Goal: Information Seeking & Learning: Learn about a topic

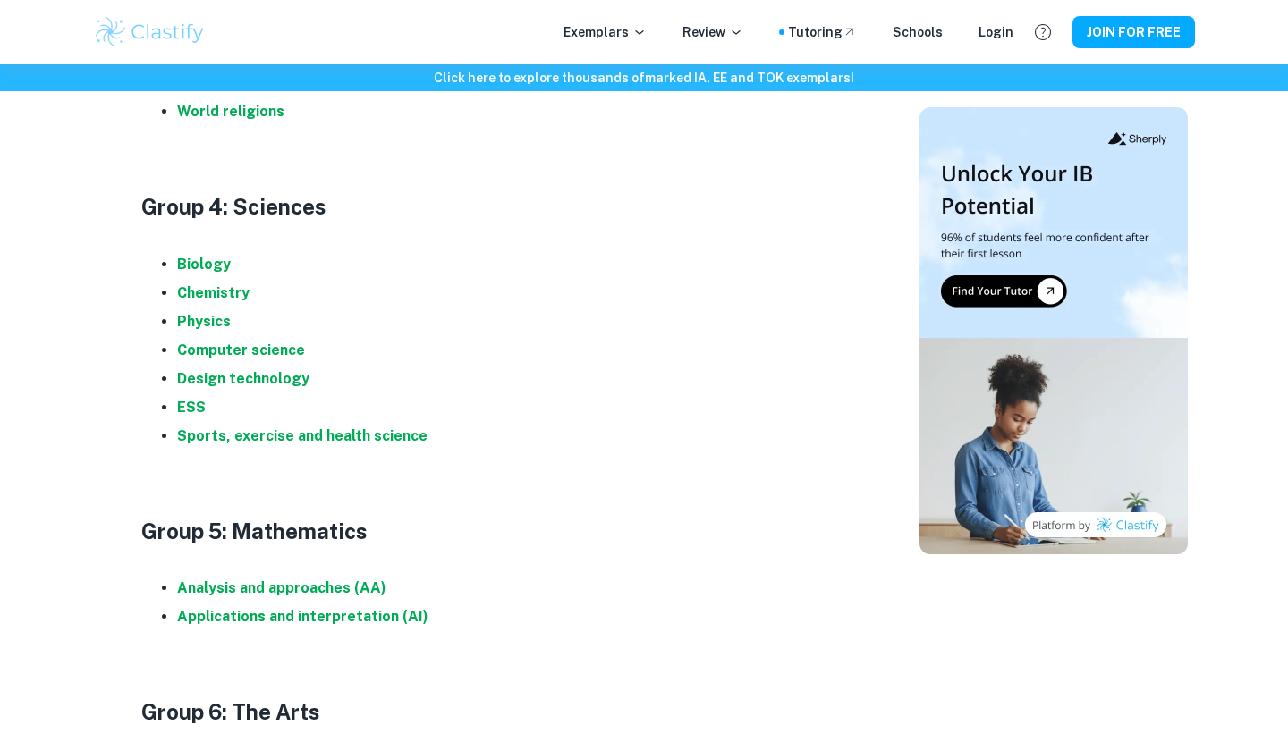
scroll to position [1743, 0]
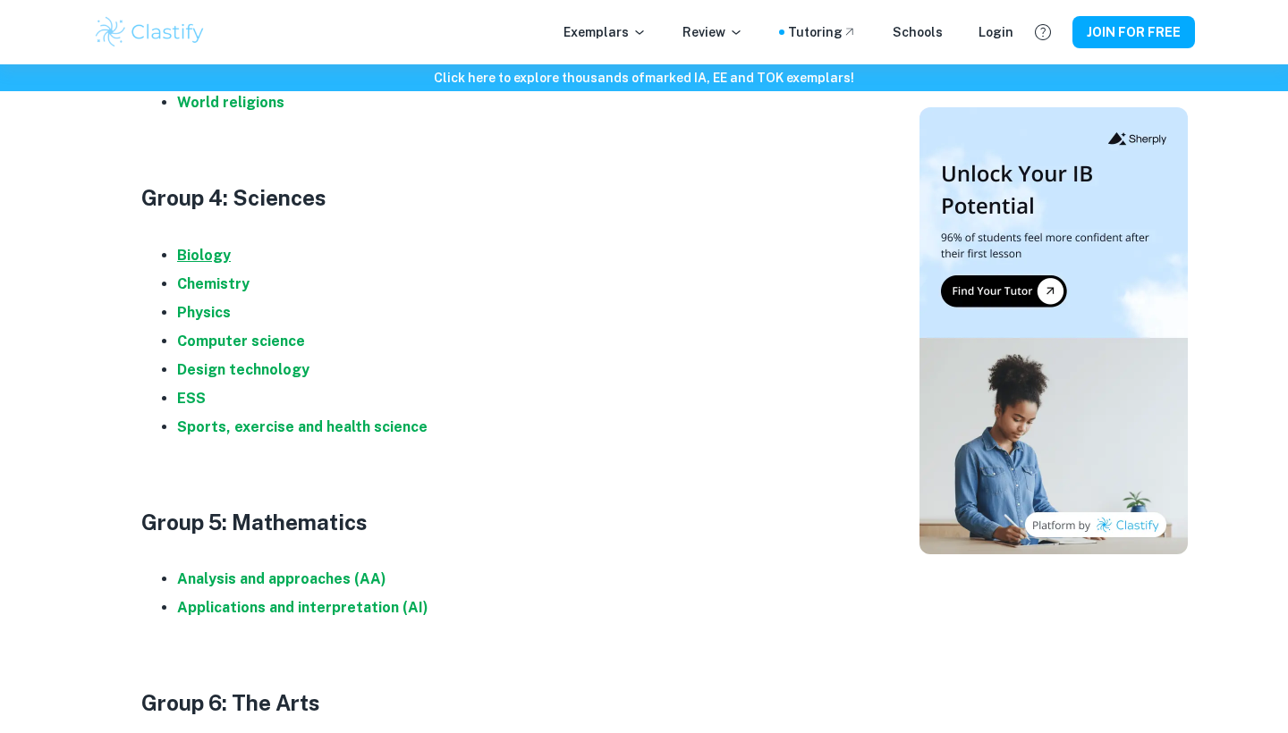
click at [210, 248] on strong "Biology" at bounding box center [204, 255] width 54 height 17
click at [224, 275] on strong "Chemistry" at bounding box center [213, 283] width 72 height 17
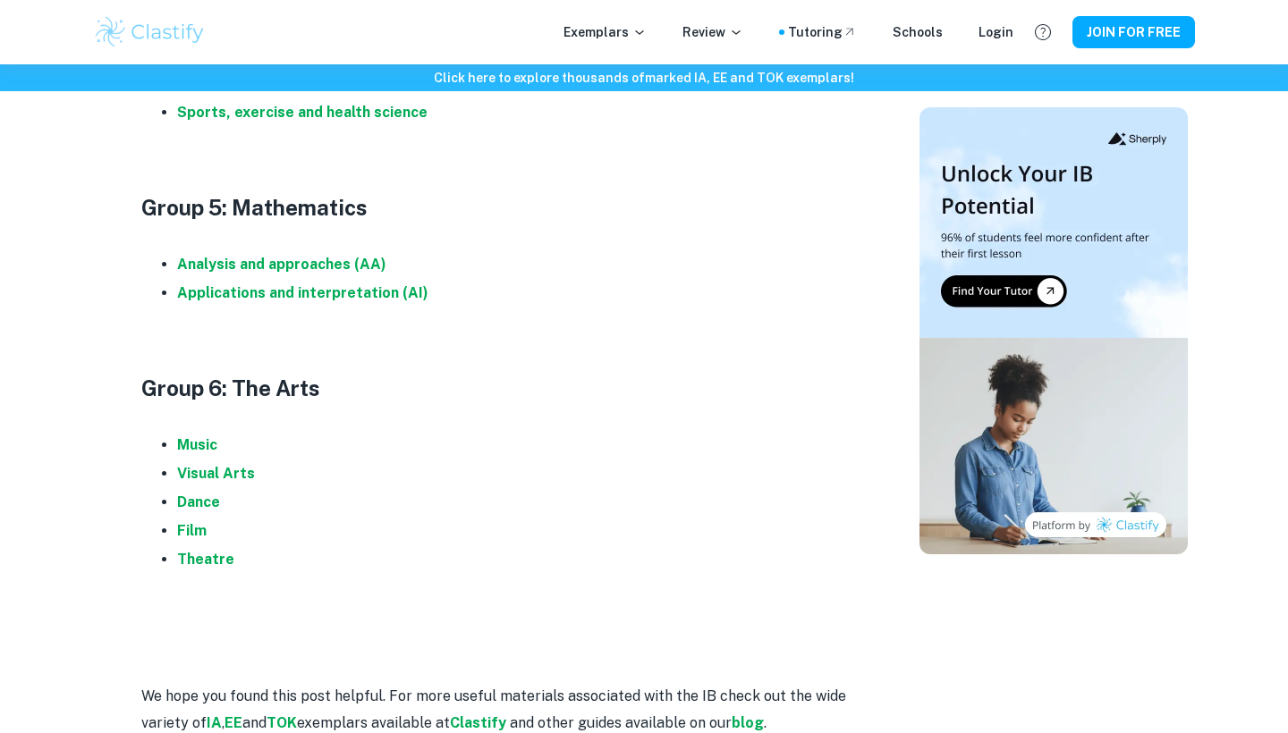
scroll to position [2057, 0]
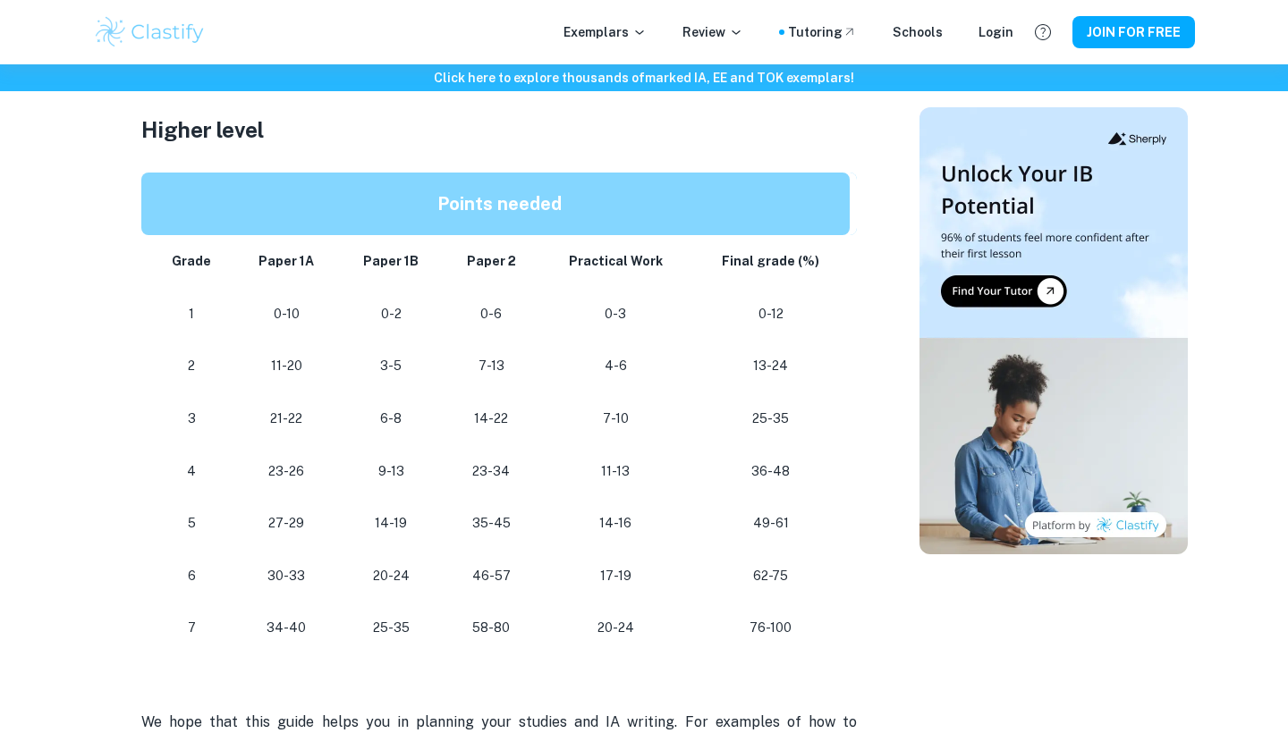
scroll to position [1525, 0]
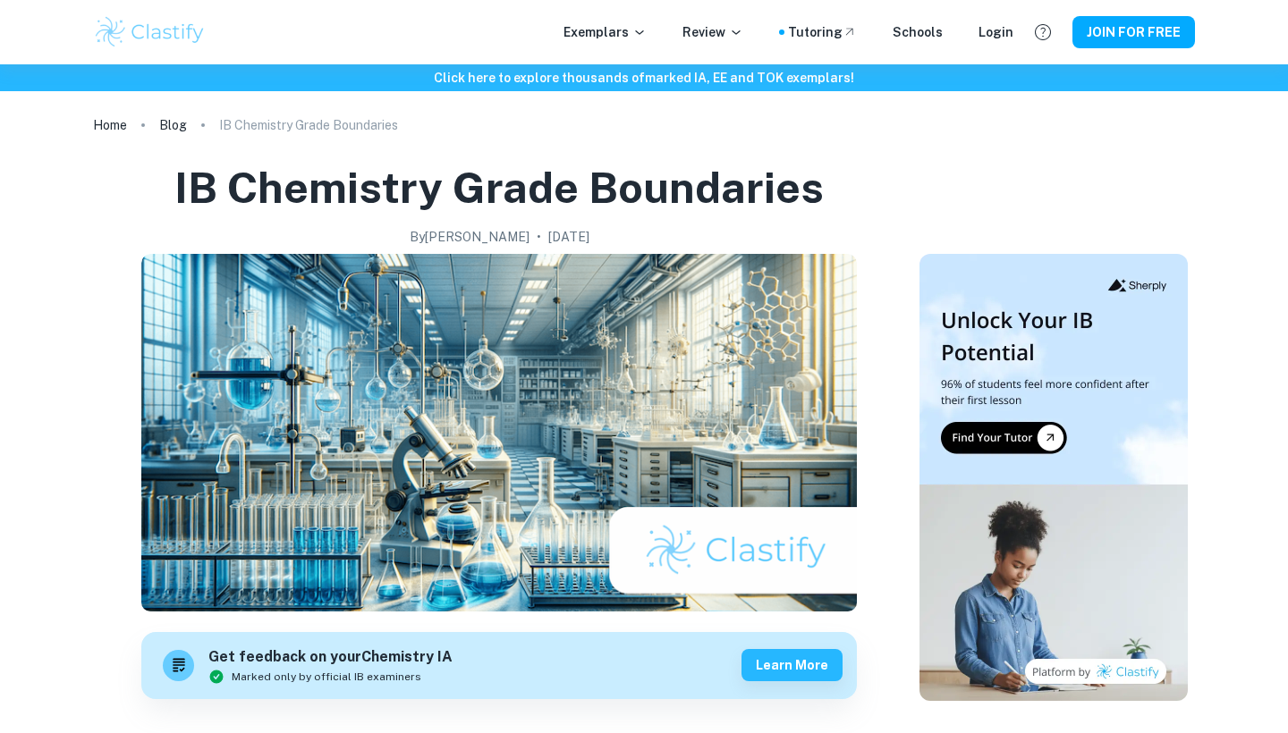
checkbox input "true"
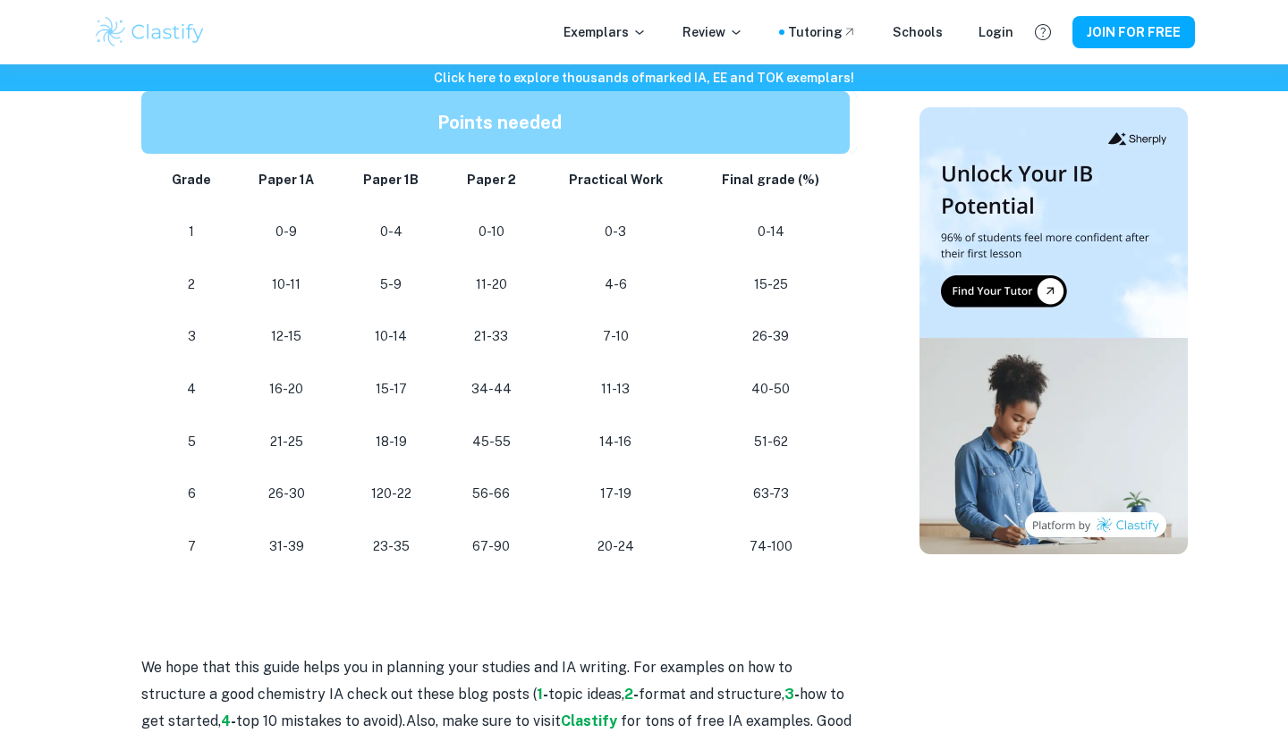
scroll to position [1578, 0]
